Goal: Task Accomplishment & Management: Complete application form

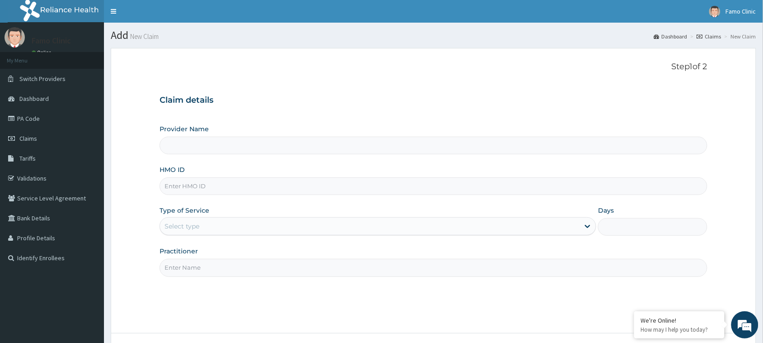
type input "FAMO CLINIC"
click at [206, 188] on input "HMO ID" at bounding box center [434, 186] width 548 height 18
type input "upc/10216/a"
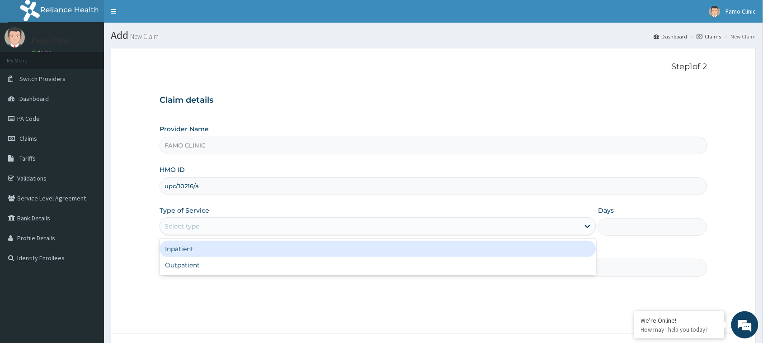
click at [216, 224] on div "Select type" at bounding box center [370, 226] width 420 height 14
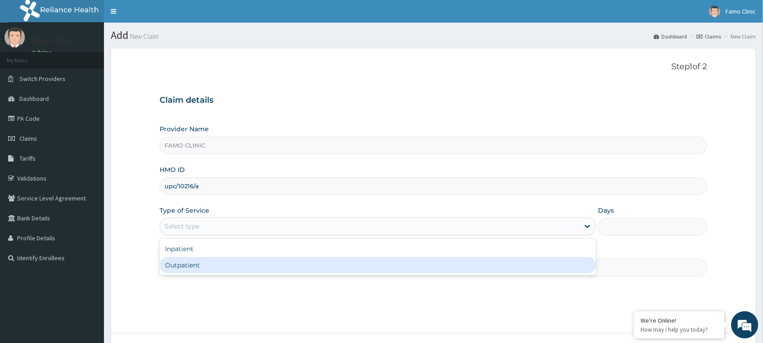
click at [220, 267] on div "Outpatient" at bounding box center [378, 265] width 437 height 16
type input "1"
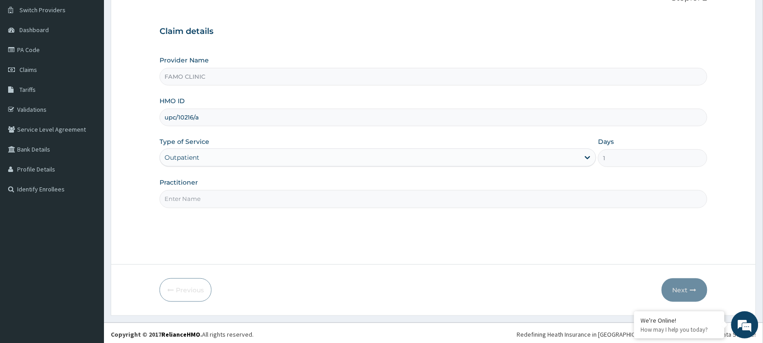
scroll to position [71, 0]
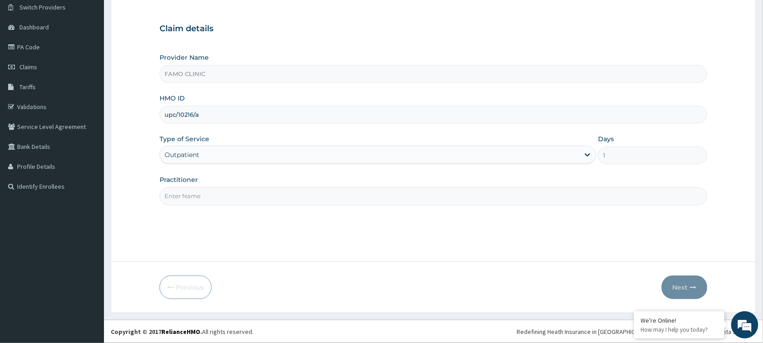
click at [275, 202] on input "Practitioner" at bounding box center [434, 196] width 548 height 18
type input "Dr. Raymond"
click at [683, 286] on button "Next" at bounding box center [685, 287] width 46 height 24
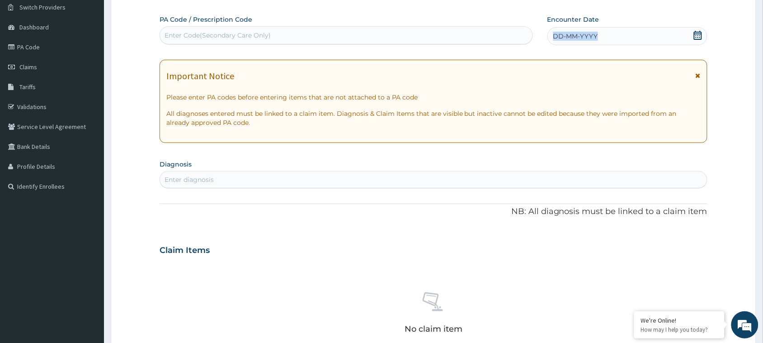
drag, startPoint x: 606, startPoint y: 37, endPoint x: 548, endPoint y: 39, distance: 58.4
click at [548, 39] on div "DD-MM-YYYY" at bounding box center [627, 36] width 160 height 18
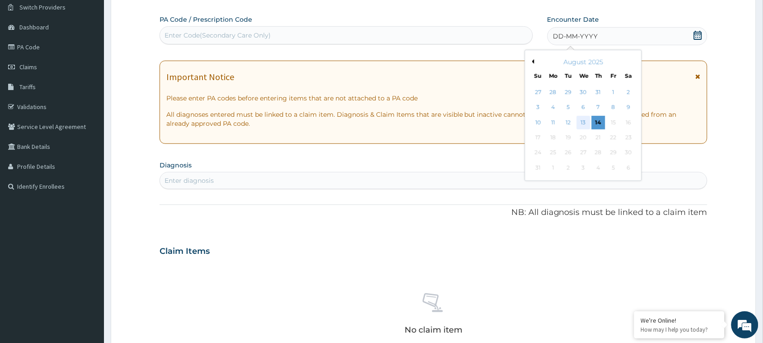
click at [581, 118] on div "13" at bounding box center [584, 123] width 14 height 14
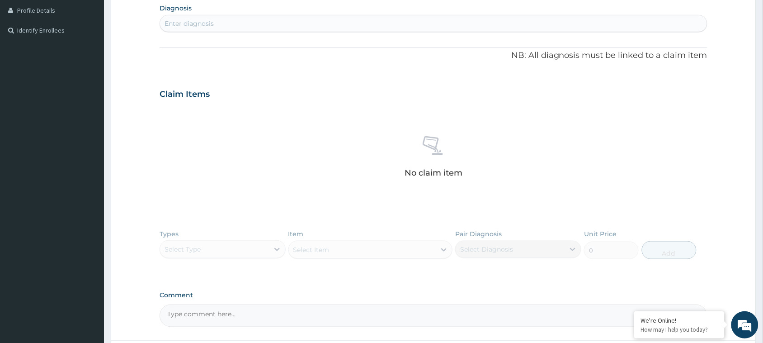
scroll to position [184, 0]
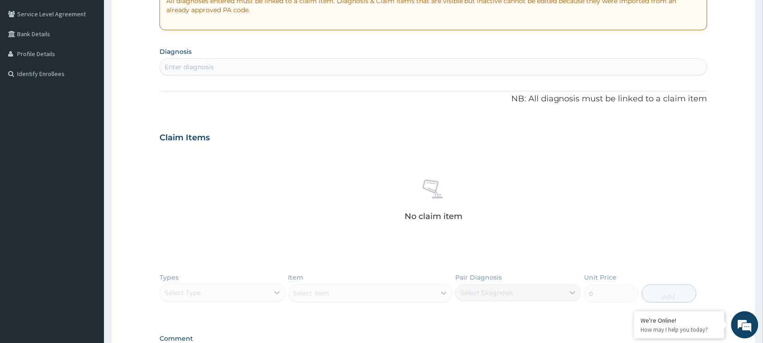
click at [212, 69] on div "Enter diagnosis" at bounding box center [189, 66] width 49 height 9
type input "Plasm"
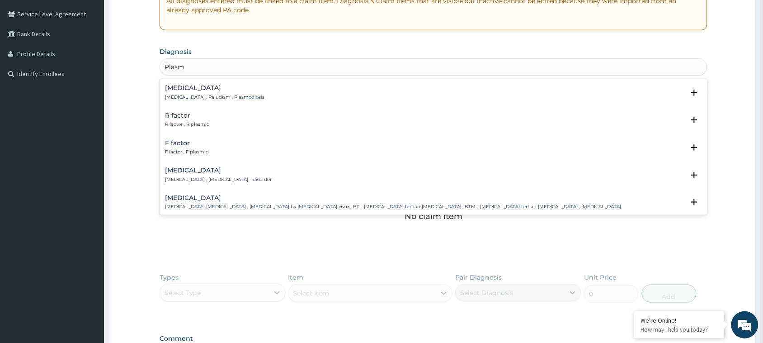
click at [182, 89] on h4 "Malaria" at bounding box center [214, 88] width 99 height 7
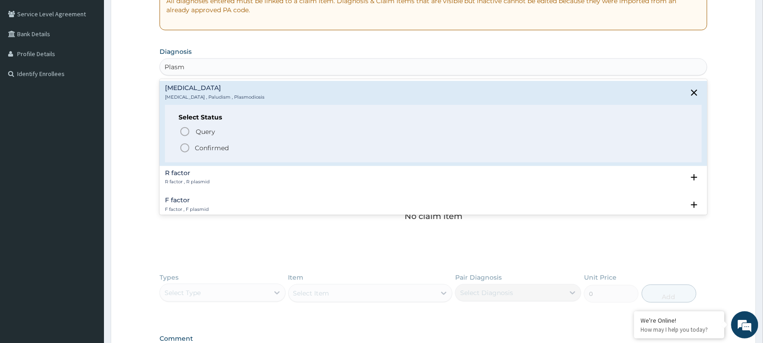
click at [186, 146] on icon "status option filled" at bounding box center [184, 147] width 11 height 11
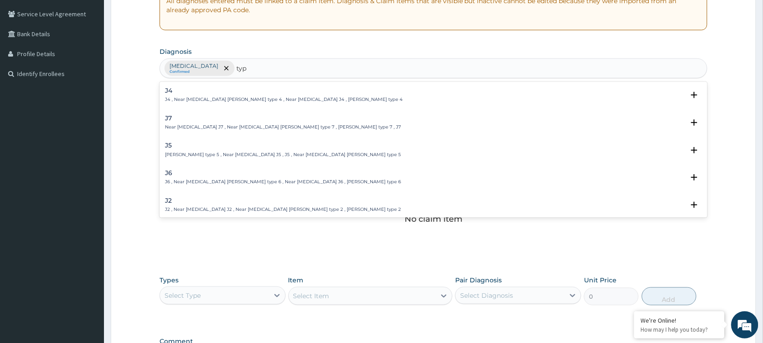
type input "typh"
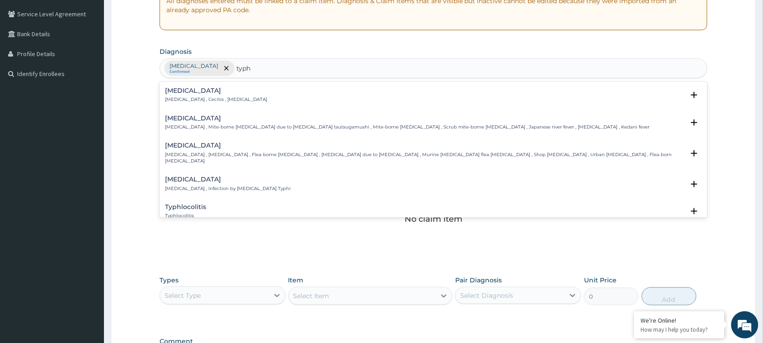
click at [193, 176] on h4 "Typhoid fever" at bounding box center [228, 179] width 126 height 7
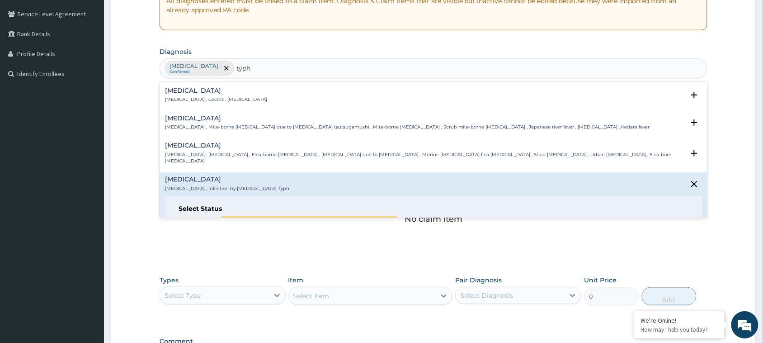
click at [185, 217] on icon "status option query" at bounding box center [184, 222] width 11 height 11
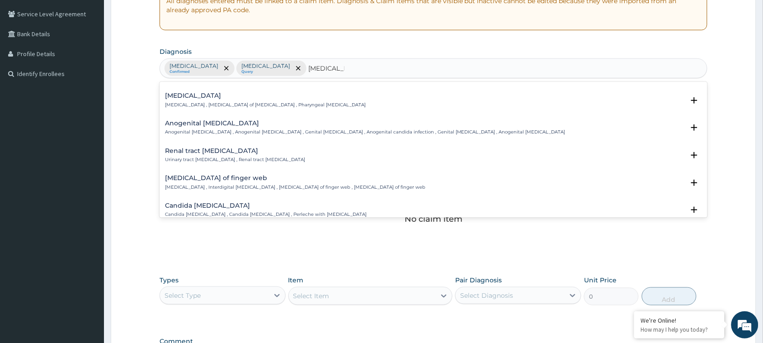
scroll to position [763, 0]
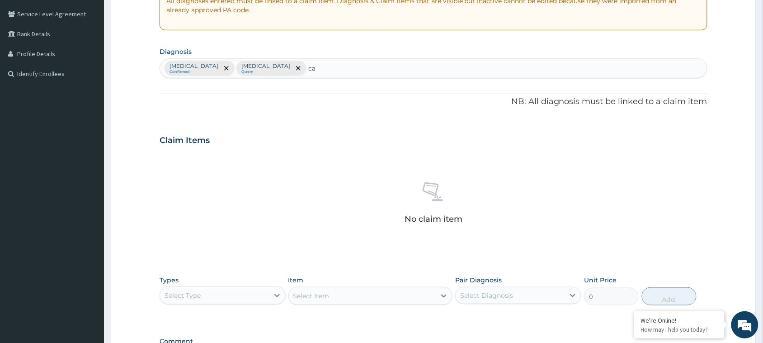
type input "c"
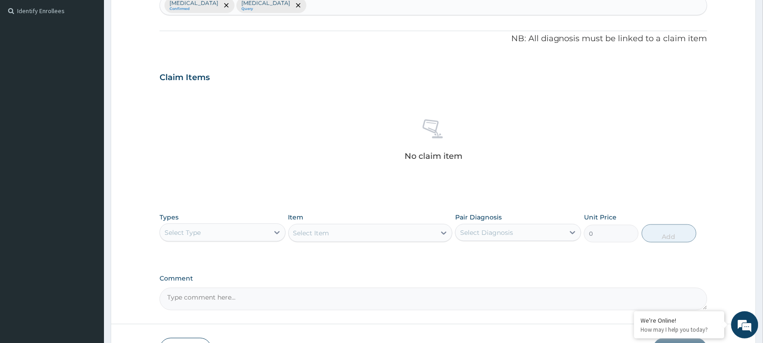
scroll to position [310, 0]
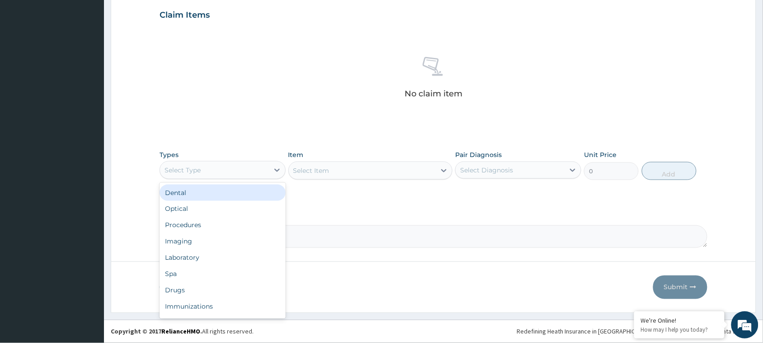
click at [266, 169] on div "Select Type" at bounding box center [214, 170] width 109 height 14
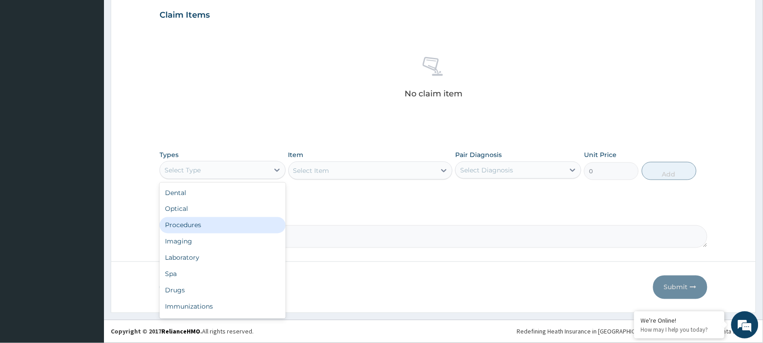
click at [204, 225] on div "Procedures" at bounding box center [223, 225] width 126 height 16
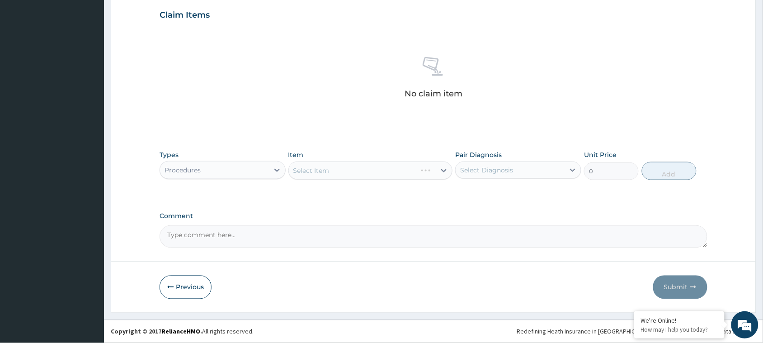
click at [358, 165] on div "Select Item" at bounding box center [370, 170] width 165 height 18
click at [442, 168] on div "Select Item" at bounding box center [370, 170] width 165 height 18
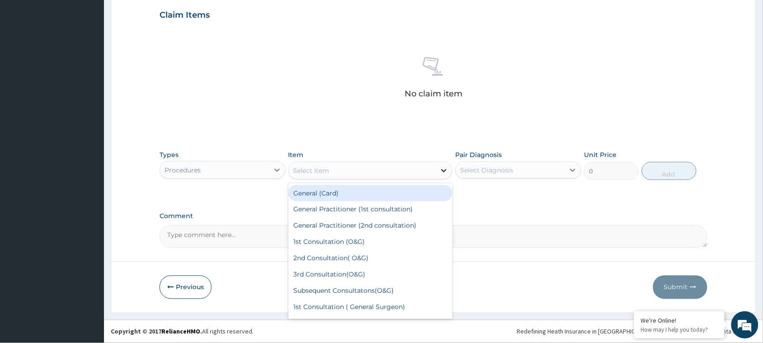
click at [444, 168] on icon at bounding box center [443, 170] width 9 height 9
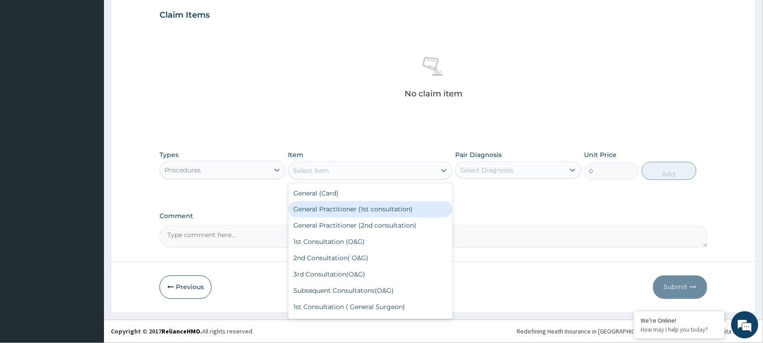
click at [368, 208] on div "General Practitioner (1st consultation)" at bounding box center [370, 209] width 165 height 16
type input "1500"
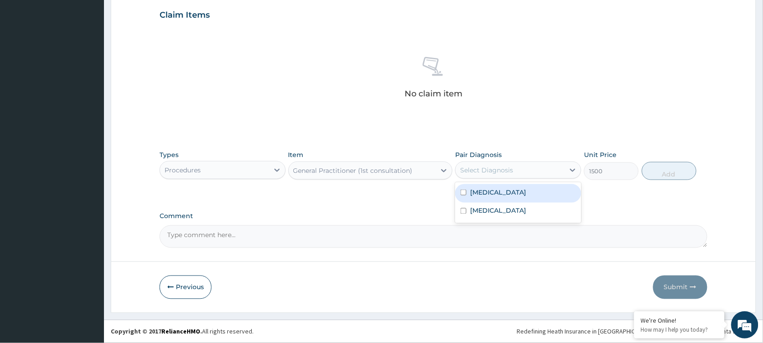
click at [511, 163] on div "Select Diagnosis" at bounding box center [510, 170] width 109 height 14
click at [464, 193] on input "checkbox" at bounding box center [464, 192] width 6 height 6
checkbox input "true"
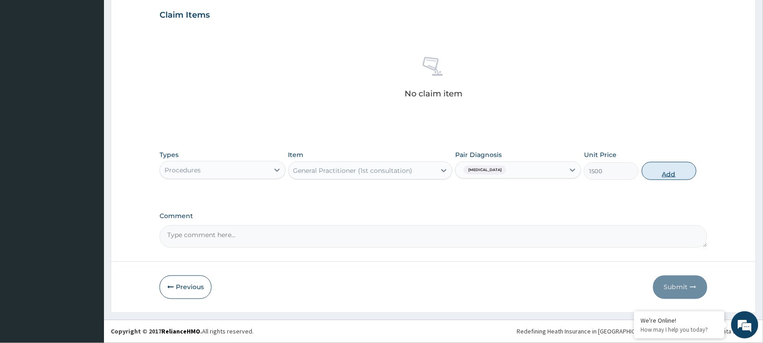
click at [677, 172] on button "Add" at bounding box center [669, 171] width 55 height 18
type input "0"
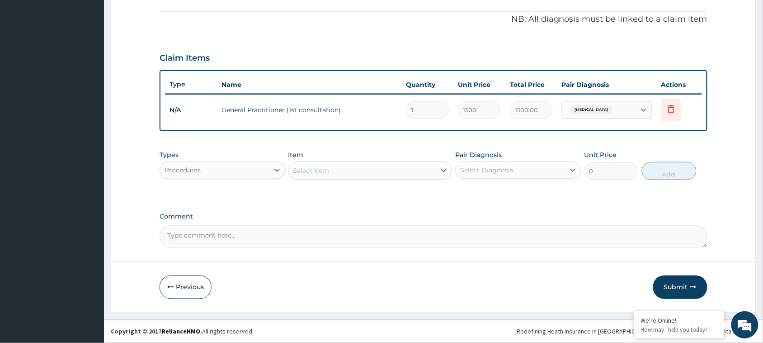
scroll to position [265, 0]
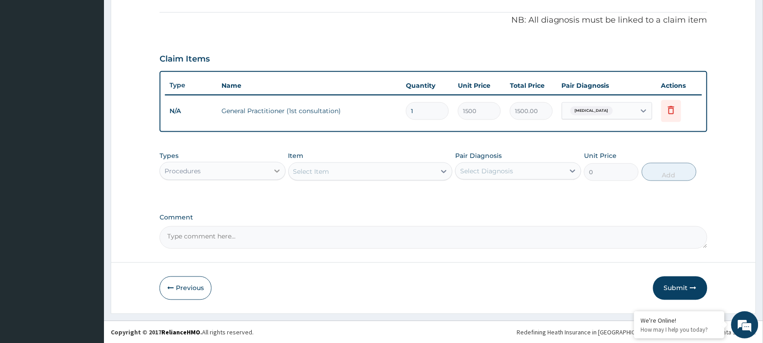
click at [274, 170] on icon at bounding box center [277, 170] width 9 height 9
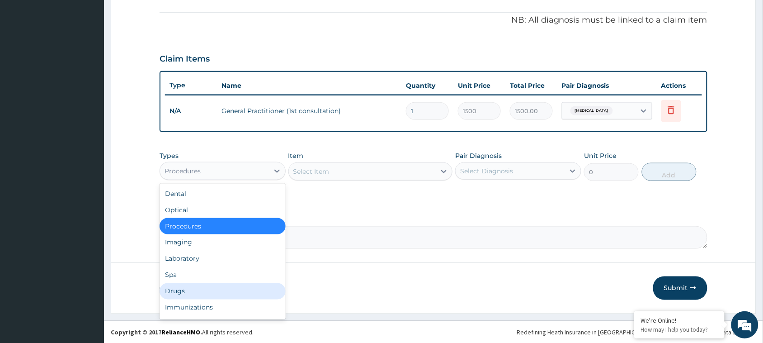
click at [196, 289] on div "Drugs" at bounding box center [223, 291] width 126 height 16
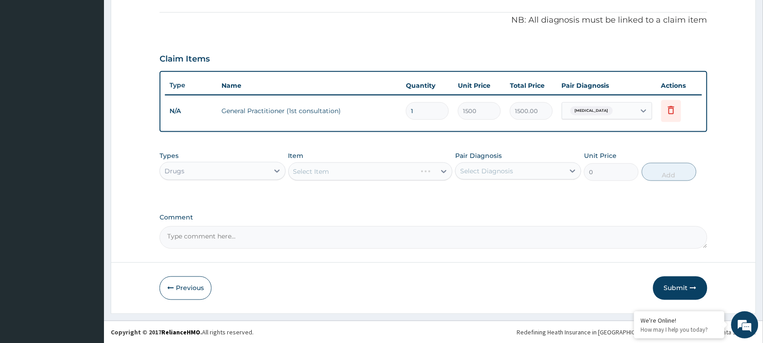
click at [443, 170] on div "Select Item" at bounding box center [370, 171] width 165 height 18
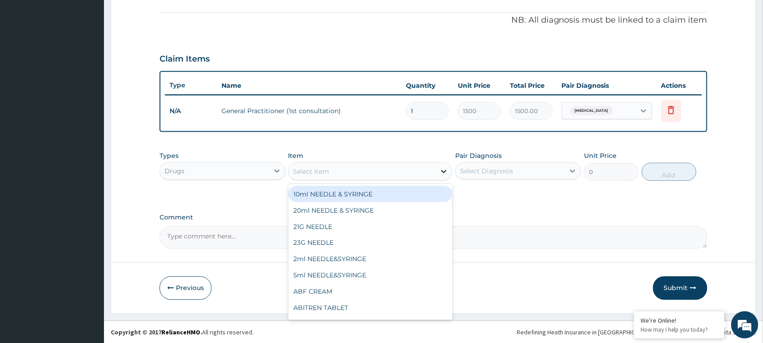
click at [443, 171] on icon at bounding box center [444, 171] width 5 height 3
type input "coa"
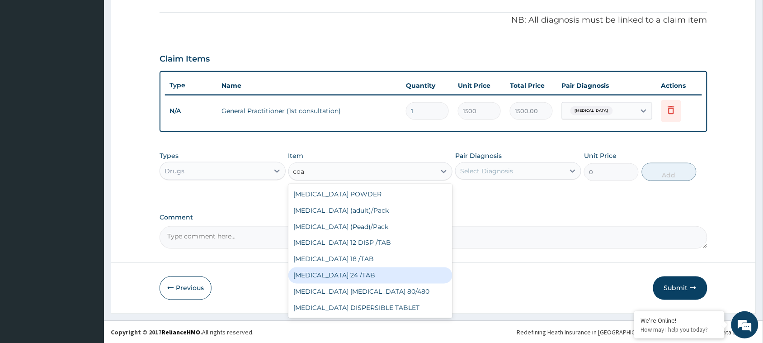
drag, startPoint x: 340, startPoint y: 272, endPoint x: 346, endPoint y: 267, distance: 8.0
click at [341, 270] on div "COARTEM 24 /TAB" at bounding box center [370, 275] width 165 height 16
type input "75"
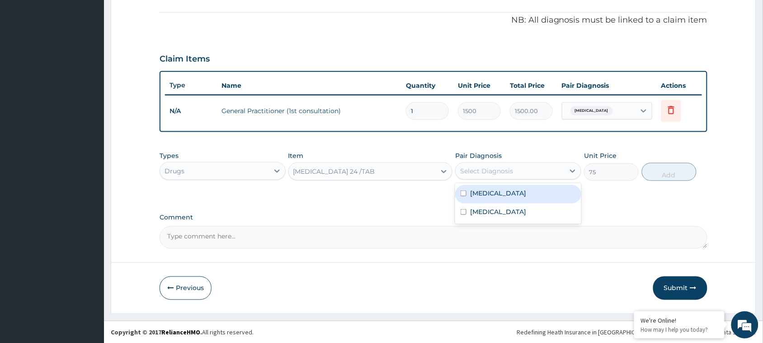
click at [516, 168] on div "Select Diagnosis" at bounding box center [510, 171] width 109 height 14
drag, startPoint x: 464, startPoint y: 194, endPoint x: 481, endPoint y: 186, distance: 19.0
click at [465, 193] on input "checkbox" at bounding box center [464, 193] width 6 height 6
checkbox input "true"
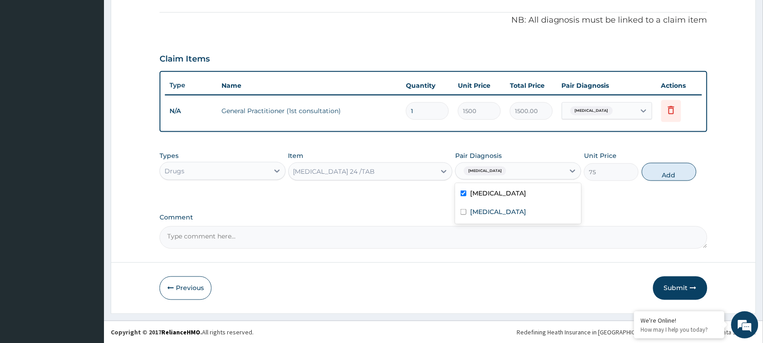
drag, startPoint x: 659, startPoint y: 172, endPoint x: 652, endPoint y: 172, distance: 7.2
click at [659, 172] on button "Add" at bounding box center [669, 172] width 55 height 18
type input "0"
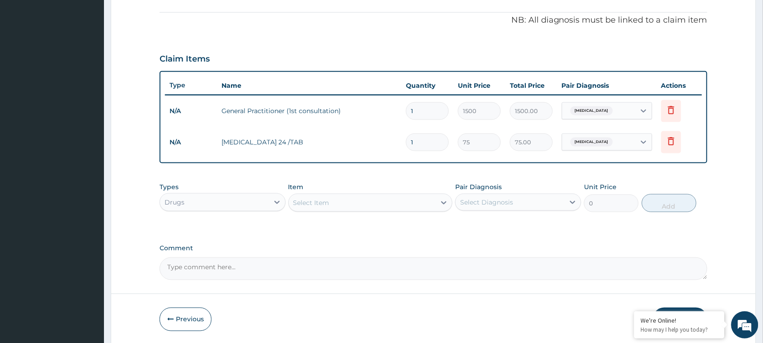
drag, startPoint x: 416, startPoint y: 138, endPoint x: 403, endPoint y: 140, distance: 12.9
click at [403, 140] on td "1" at bounding box center [427, 142] width 52 height 27
type input "2"
type input "150.00"
type input "24"
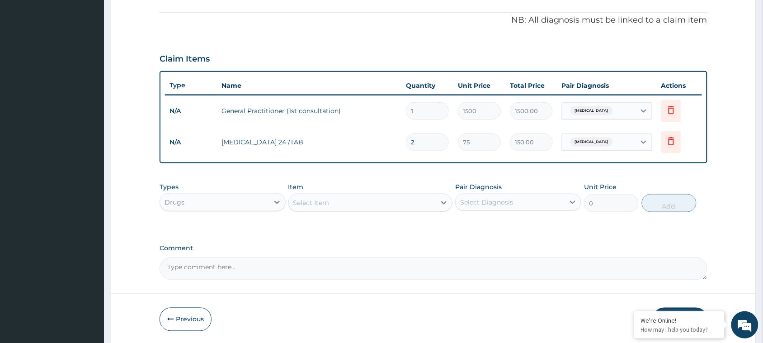
type input "1800.00"
type input "24"
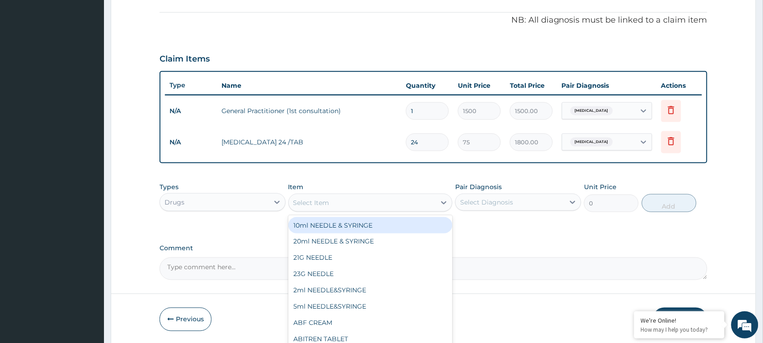
click at [335, 203] on div "Select Item" at bounding box center [362, 202] width 147 height 14
type input "para"
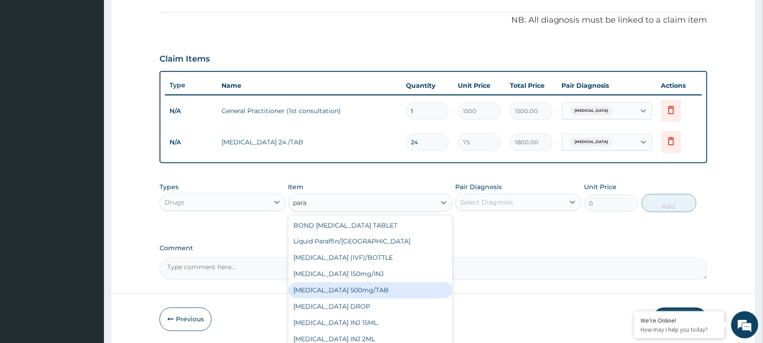
click at [368, 288] on div "PARACETAMOL 500mg/TAB" at bounding box center [370, 290] width 165 height 16
type input "7.5"
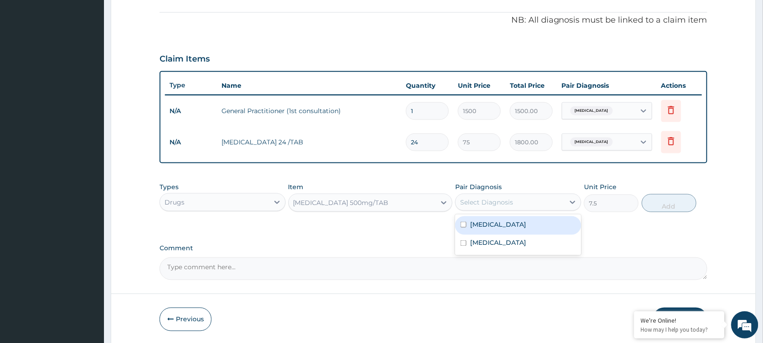
click at [487, 195] on div "Select Diagnosis" at bounding box center [510, 202] width 109 height 14
click at [463, 224] on input "checkbox" at bounding box center [464, 225] width 6 height 6
checkbox input "true"
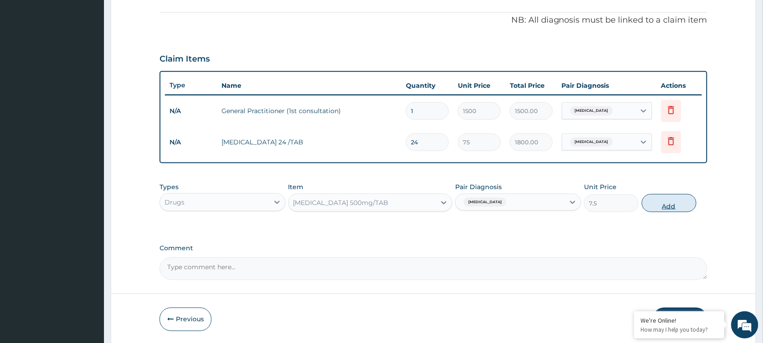
click at [674, 199] on button "Add" at bounding box center [669, 203] width 55 height 18
type input "0"
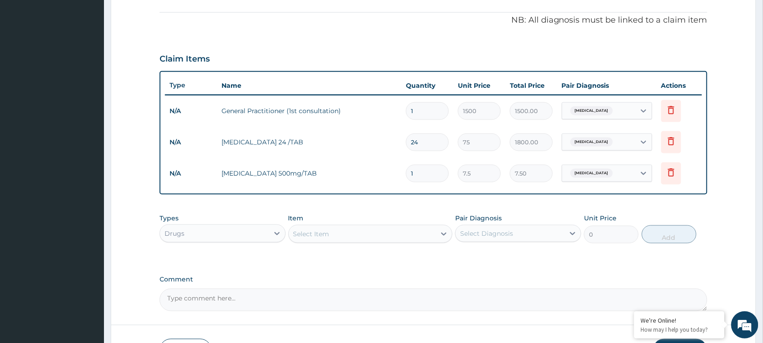
drag, startPoint x: 417, startPoint y: 174, endPoint x: 396, endPoint y: 168, distance: 21.7
click at [396, 168] on tr "N/A PARACETAMOL 500mg/TAB 1 7.5 7.50 Malaria Delete" at bounding box center [433, 173] width 537 height 31
type input "18"
type input "135.00"
type input "18"
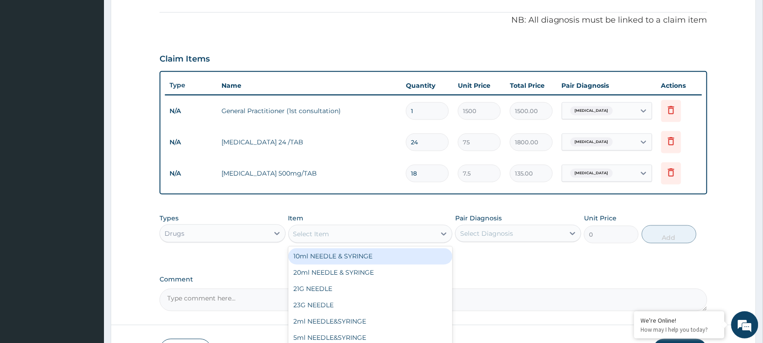
click at [373, 231] on div "Select Item" at bounding box center [362, 233] width 147 height 14
type input "piri"
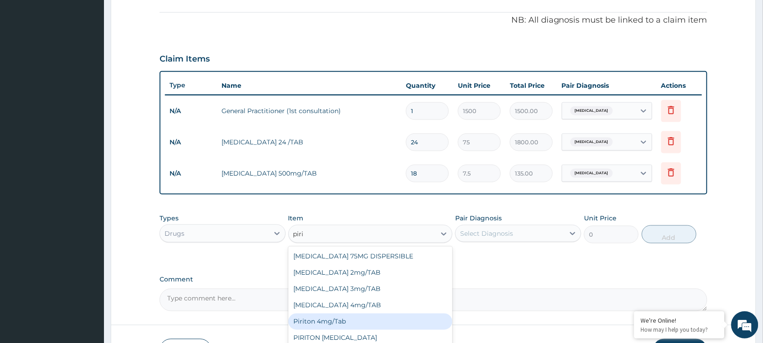
click at [352, 317] on div "Piriton 4mg/Tab" at bounding box center [370, 321] width 165 height 16
type input "20"
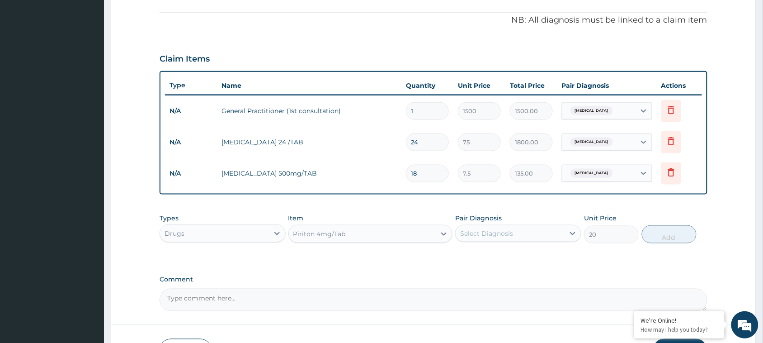
click at [490, 230] on div "Select Diagnosis" at bounding box center [486, 233] width 53 height 9
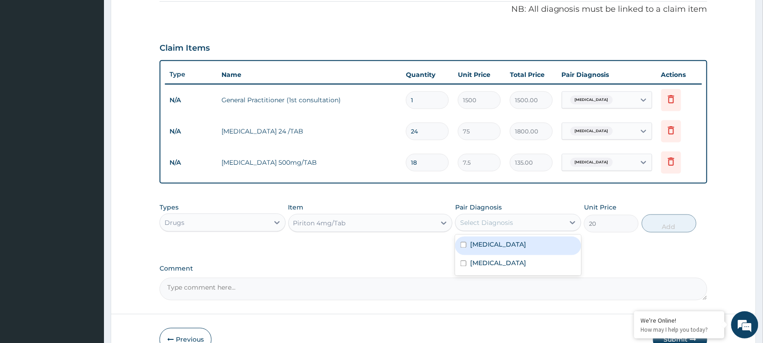
scroll to position [317, 0]
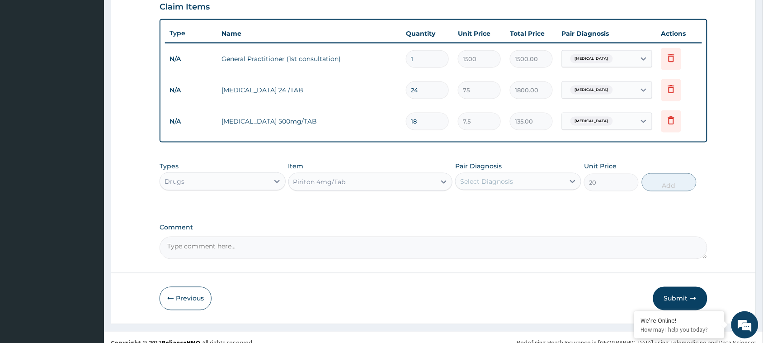
click at [407, 213] on div "PA Code / Prescription Code Enter Code(Secondary Care Only) Encounter Date 13-0…" at bounding box center [434, 14] width 548 height 490
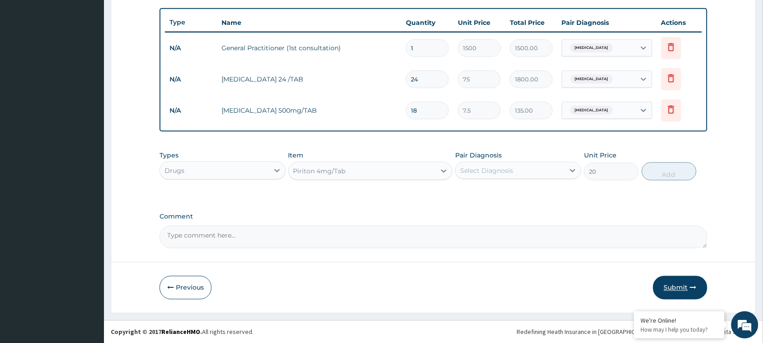
click at [674, 288] on button "Submit" at bounding box center [680, 288] width 54 height 24
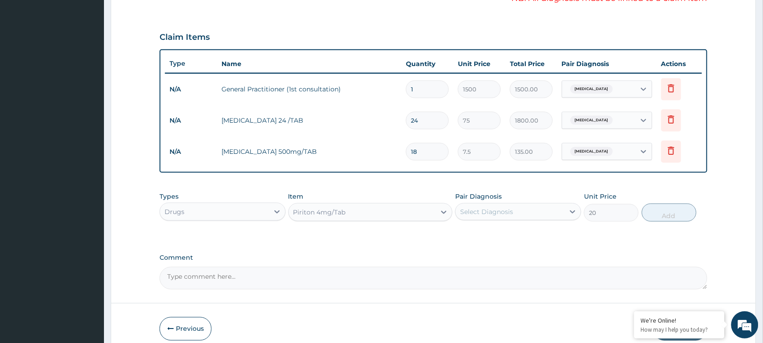
scroll to position [306, 0]
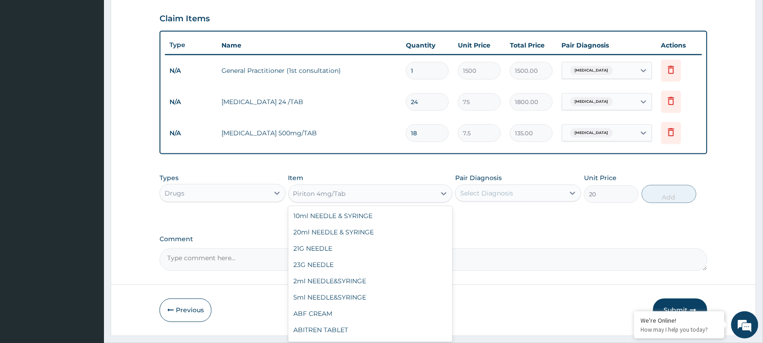
click at [345, 196] on div "Piriton 4mg/Tab" at bounding box center [319, 193] width 52 height 9
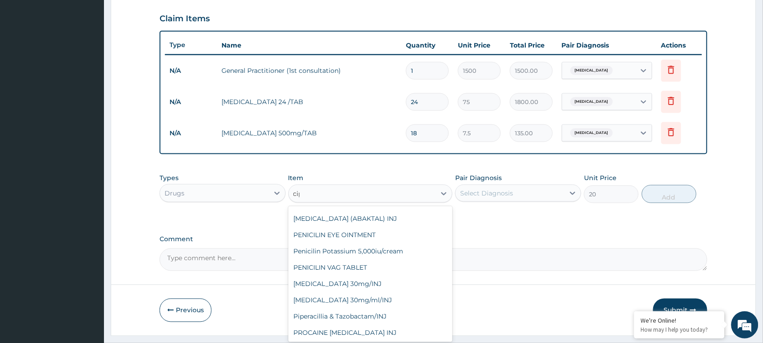
scroll to position [0, 0]
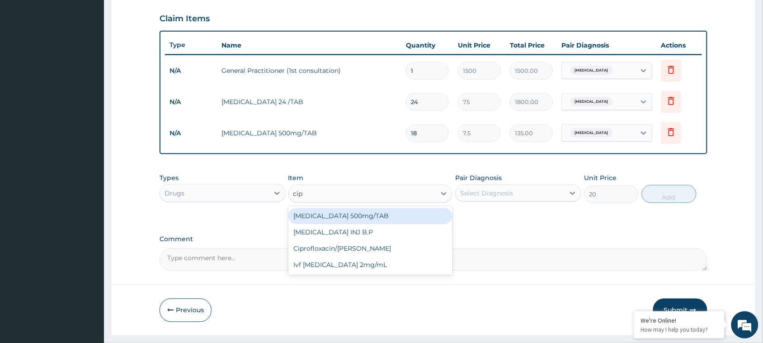
type input "cipr"
click at [369, 213] on div "Ciprofloxacin 500mg/TAB" at bounding box center [370, 216] width 165 height 16
type input "120"
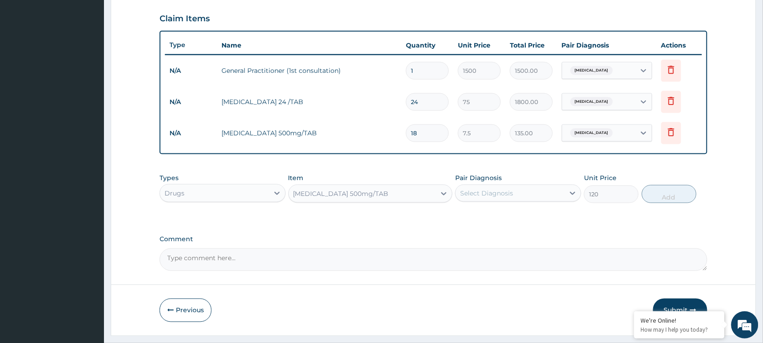
click at [487, 192] on div "Select Diagnosis" at bounding box center [486, 193] width 53 height 9
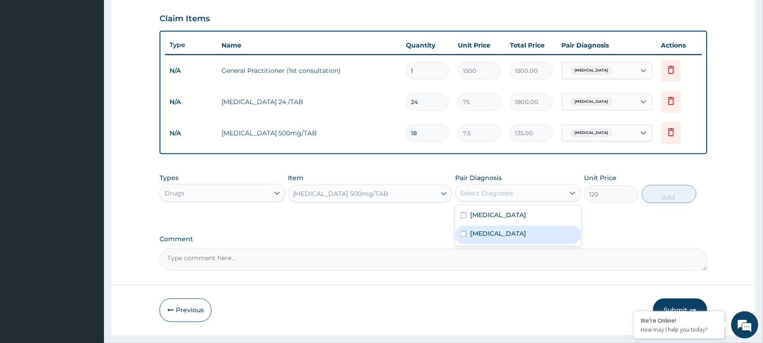
click at [462, 233] on input "checkbox" at bounding box center [464, 234] width 6 height 6
checkbox input "true"
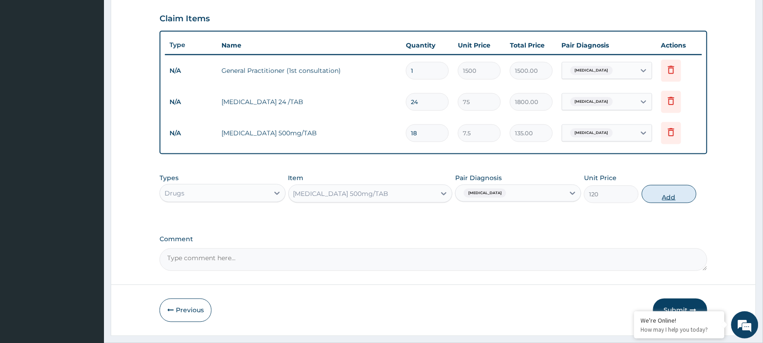
click at [661, 191] on button "Add" at bounding box center [669, 194] width 55 height 18
type input "0"
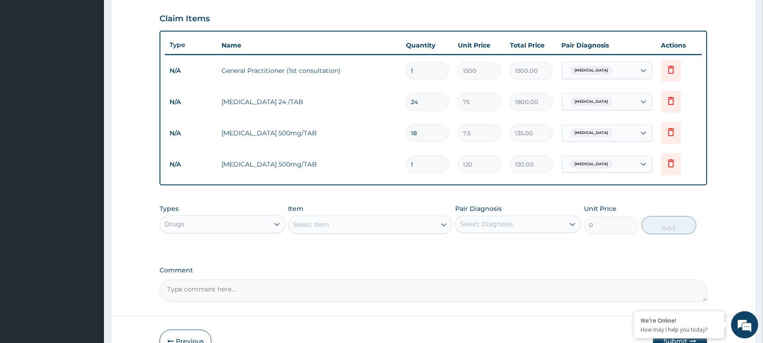
drag, startPoint x: 414, startPoint y: 160, endPoint x: 382, endPoint y: 165, distance: 32.0
click at [382, 165] on tr "N/A Ciprofloxacin 500mg/TAB 1 120 120.00 Typhoid fever Delete" at bounding box center [433, 164] width 537 height 31
type input "10"
type input "1200.00"
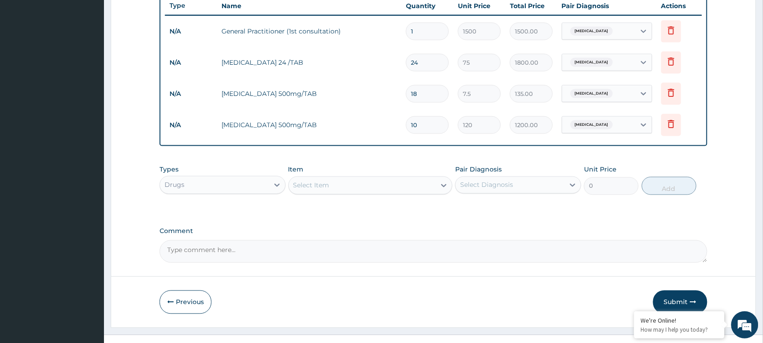
scroll to position [359, 0]
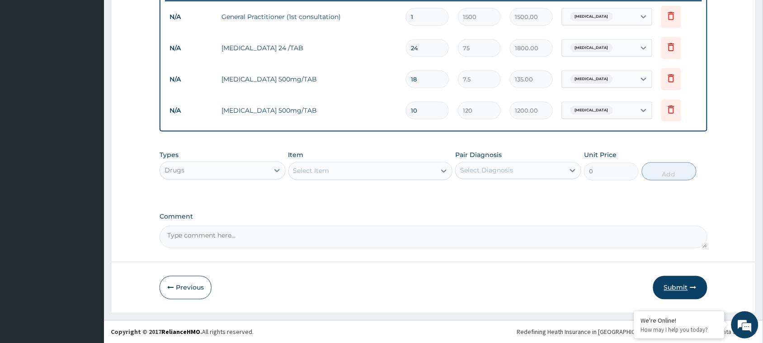
type input "10"
click at [681, 287] on button "Submit" at bounding box center [680, 288] width 54 height 24
